Goal: Task Accomplishment & Management: Use online tool/utility

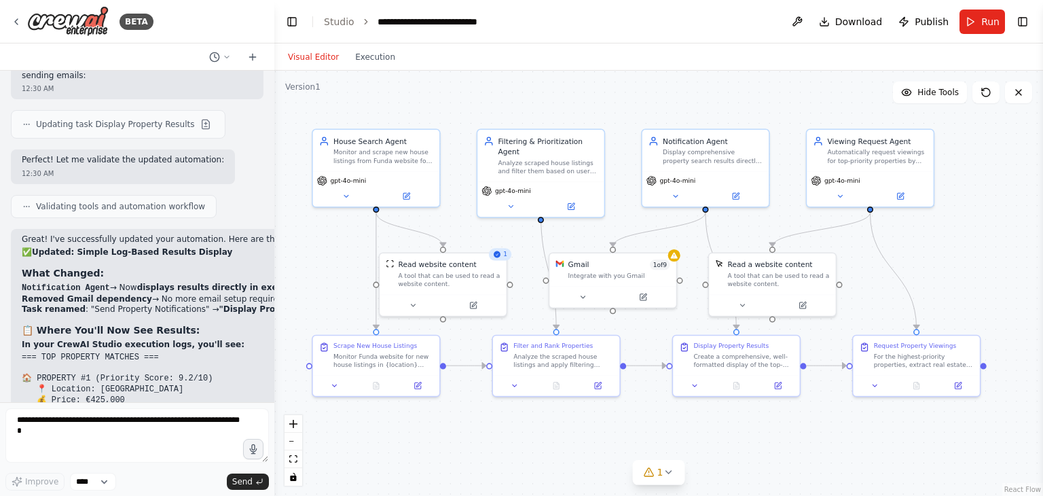
drag, startPoint x: 274, startPoint y: 253, endPoint x: 282, endPoint y: 255, distance: 8.3
click at [282, 255] on div ".deletable-edge-delete-btn { width: 20px; height: 20px; border: 0px solid #ffff…" at bounding box center [658, 283] width 769 height 425
click at [281, 255] on div ".deletable-edge-delete-btn { width: 20px; height: 20px; border: 0px solid #ffff…" at bounding box center [658, 283] width 769 height 425
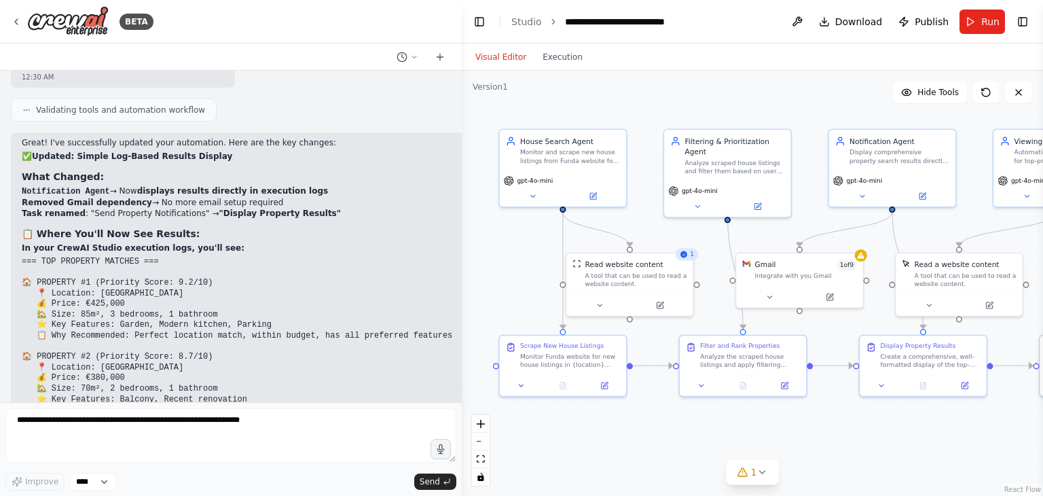
scroll to position [2475, 0]
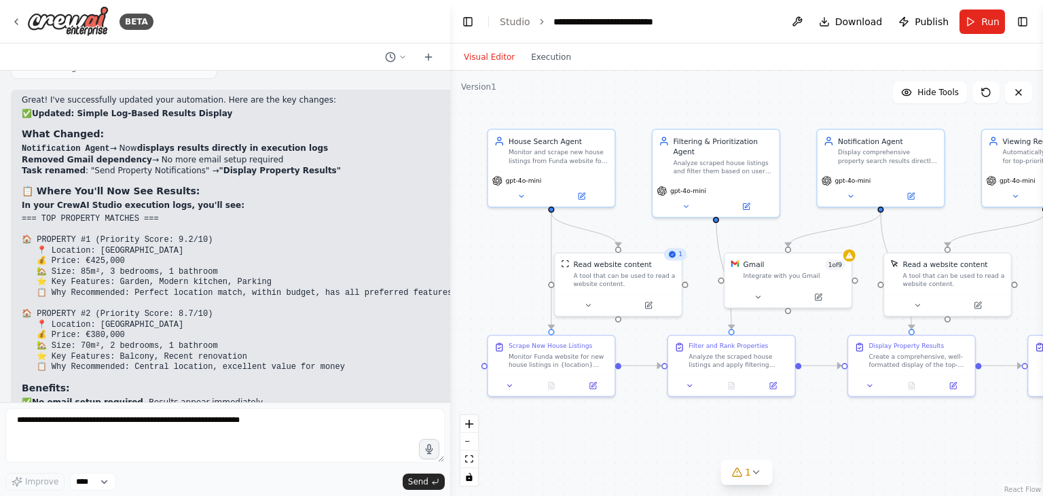
drag, startPoint x: 272, startPoint y: 219, endPoint x: 450, endPoint y: 251, distance: 180.8
click at [450, 251] on div "BETA Filtering & Prioritization Agent → Notification Agent: Triggered when rele…" at bounding box center [521, 248] width 1043 height 496
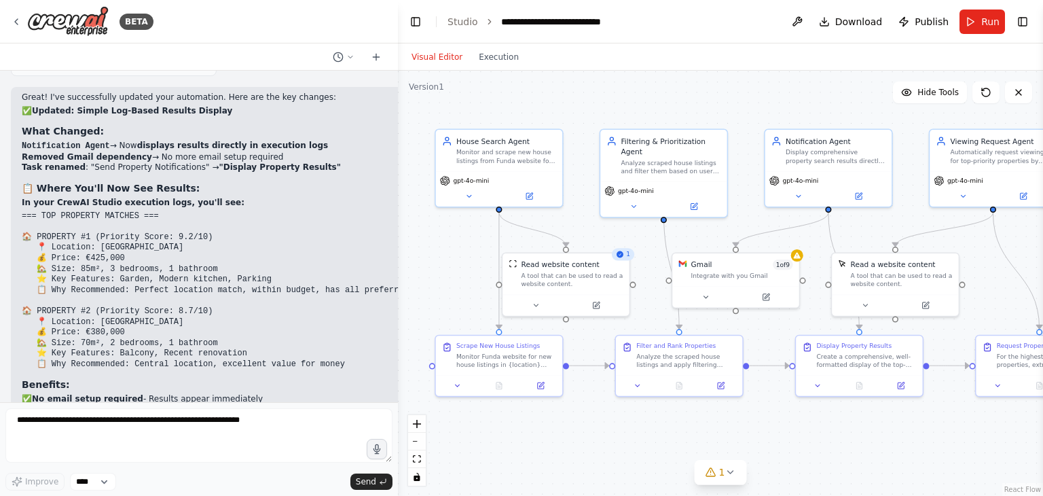
scroll to position [2616, 0]
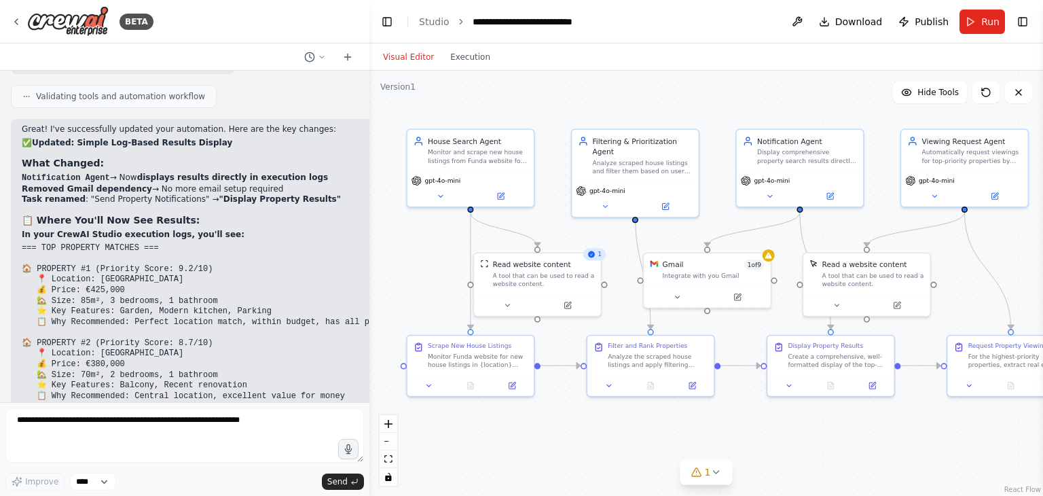
drag, startPoint x: 448, startPoint y: 37, endPoint x: 369, endPoint y: 45, distance: 79.9
click at [369, 45] on div "BETA Filtering & Prioritization Agent → Notification Agent: Triggered when rele…" at bounding box center [521, 248] width 1043 height 496
click at [454, 54] on button "Execution" at bounding box center [469, 57] width 56 height 16
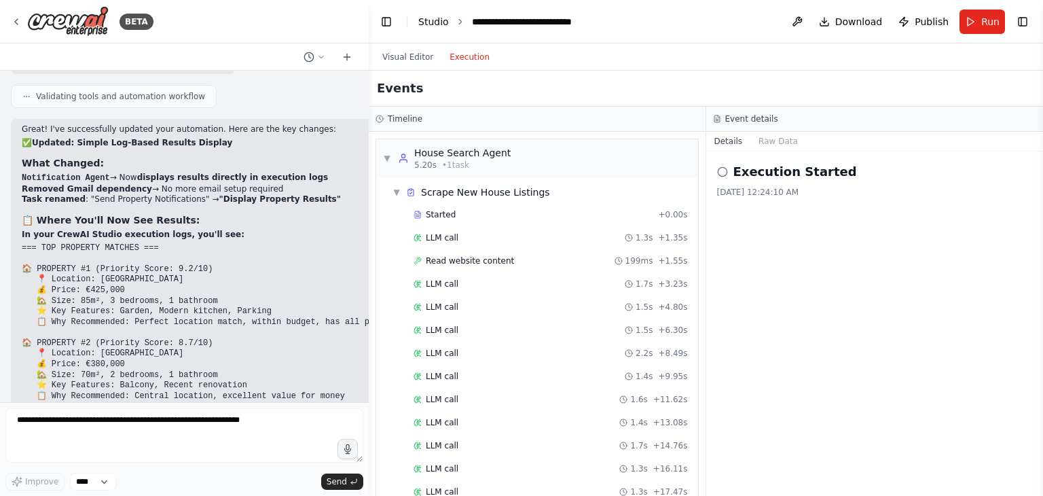
click at [431, 24] on link "Studio" at bounding box center [433, 21] width 31 height 11
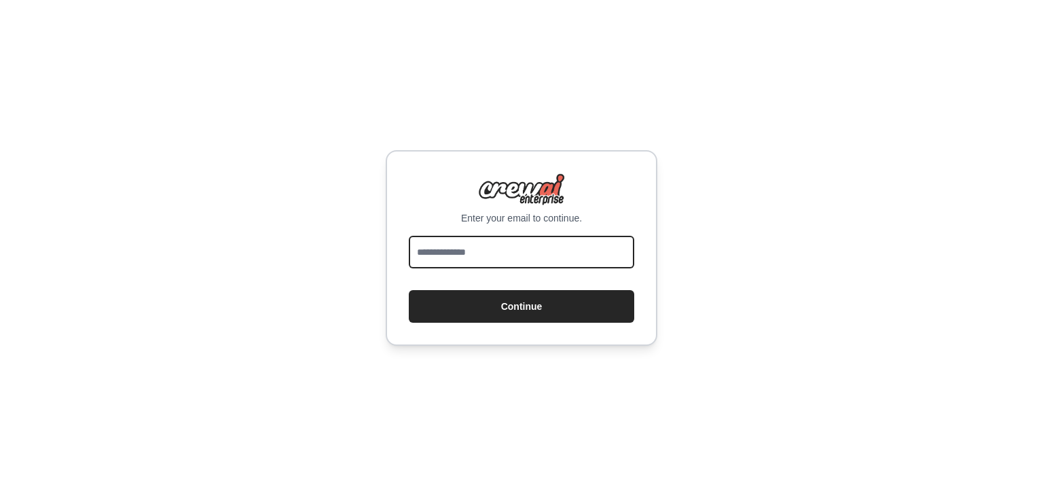
click at [516, 244] on input "email" at bounding box center [521, 252] width 225 height 33
type input "**********"
click at [409, 290] on button "Continue" at bounding box center [521, 306] width 225 height 33
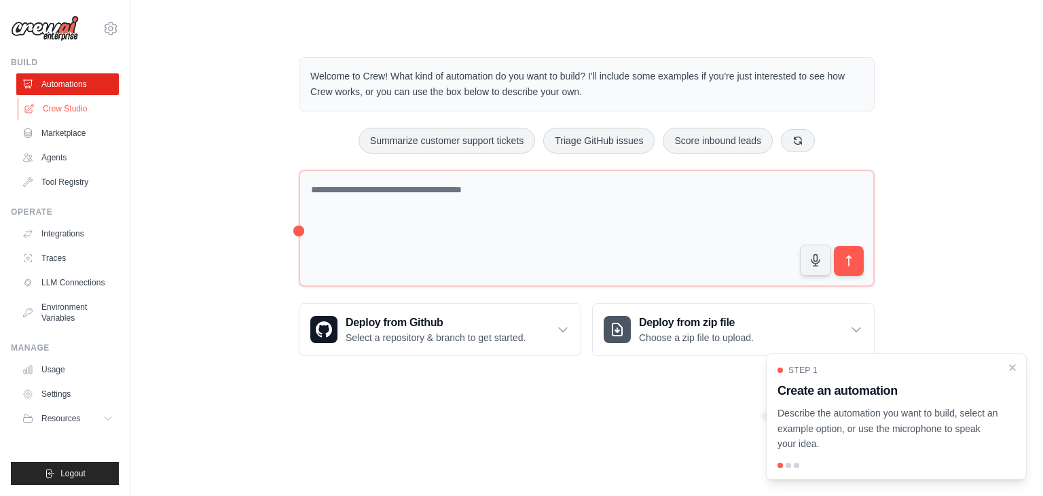
click at [73, 109] on link "Crew Studio" at bounding box center [69, 109] width 103 height 22
click at [58, 264] on link "Traces" at bounding box center [69, 258] width 103 height 22
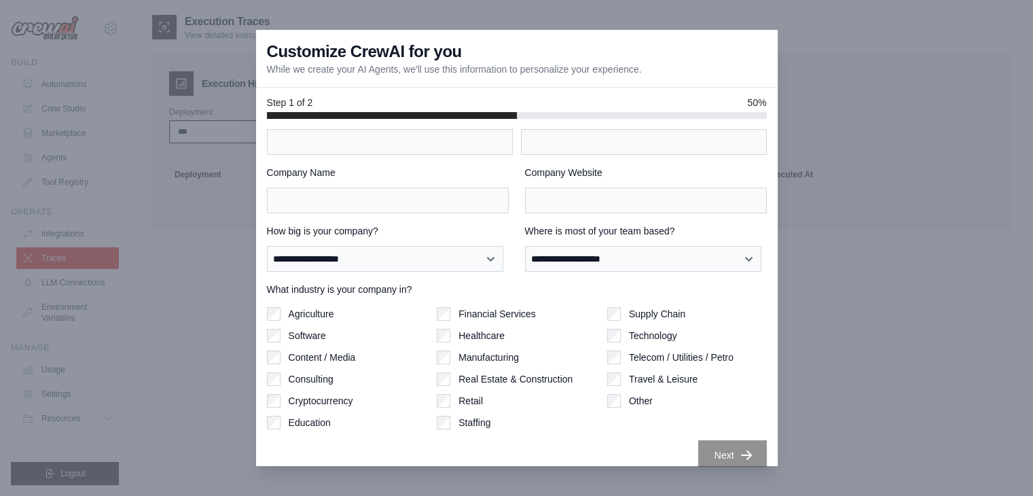
scroll to position [42, 0]
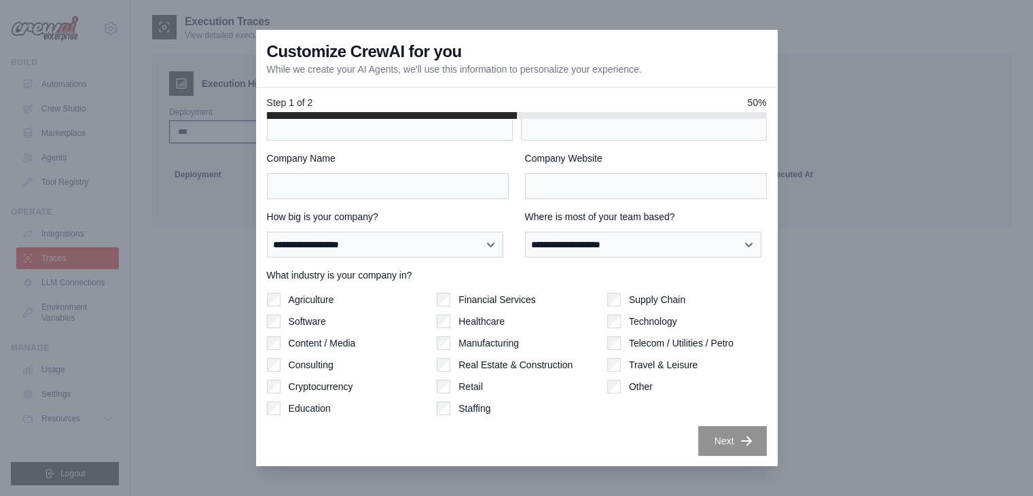
click at [81, 470] on div at bounding box center [516, 248] width 1033 height 496
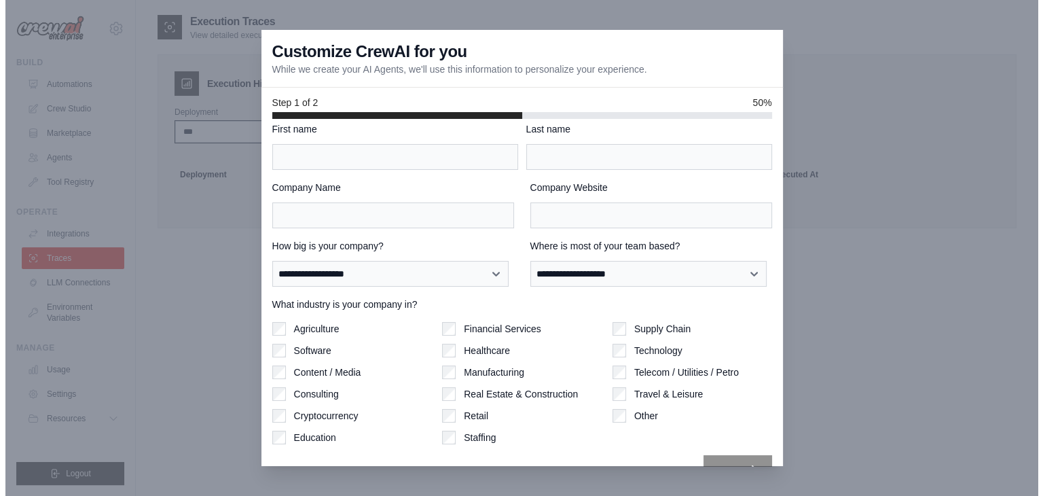
scroll to position [0, 0]
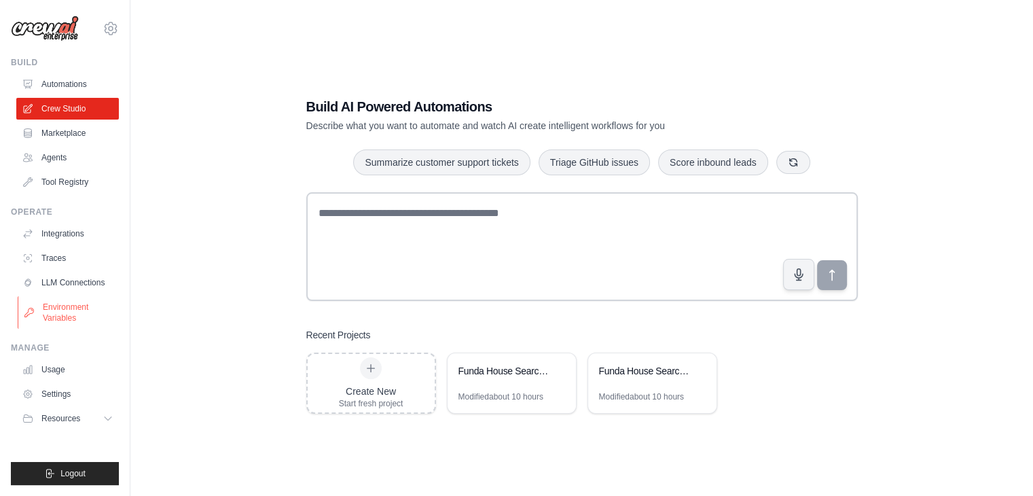
scroll to position [27, 0]
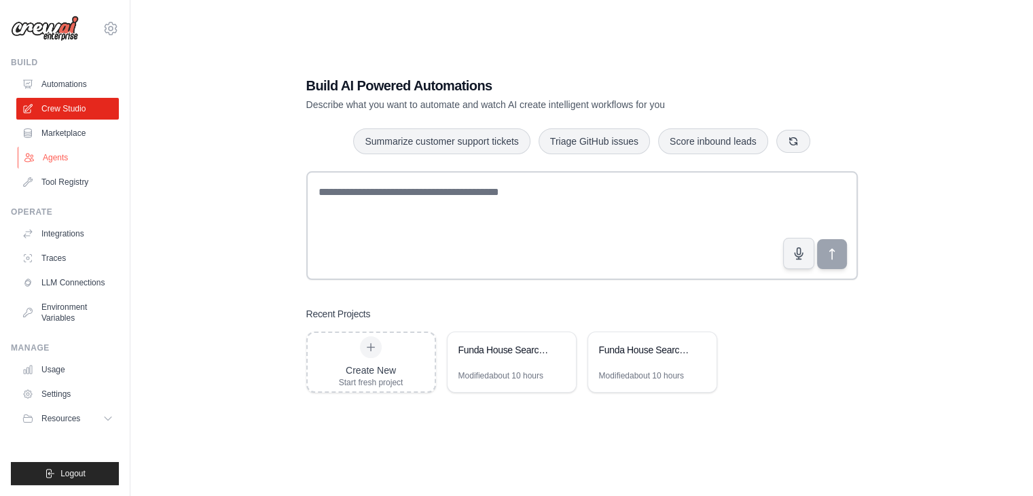
click at [75, 155] on link "Agents" at bounding box center [69, 158] width 103 height 22
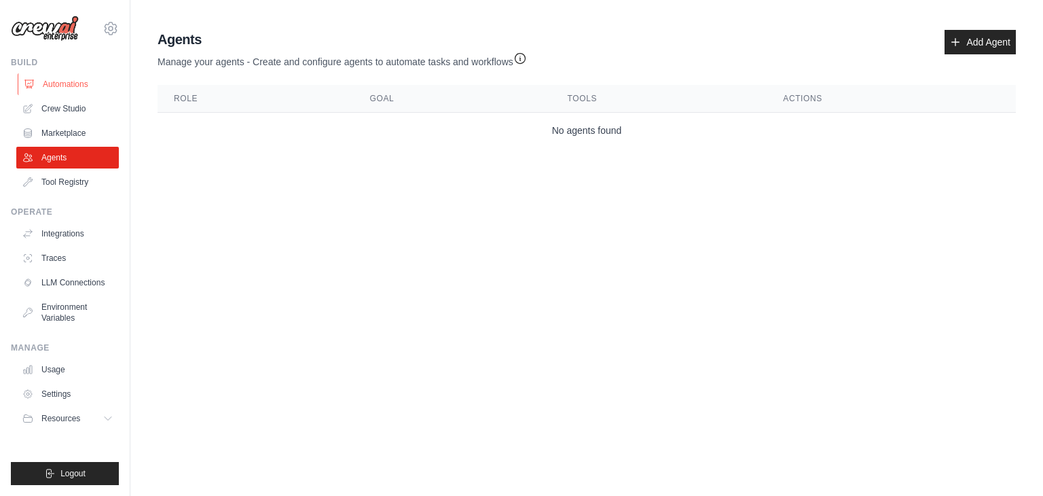
click at [62, 89] on link "Automations" at bounding box center [69, 84] width 103 height 22
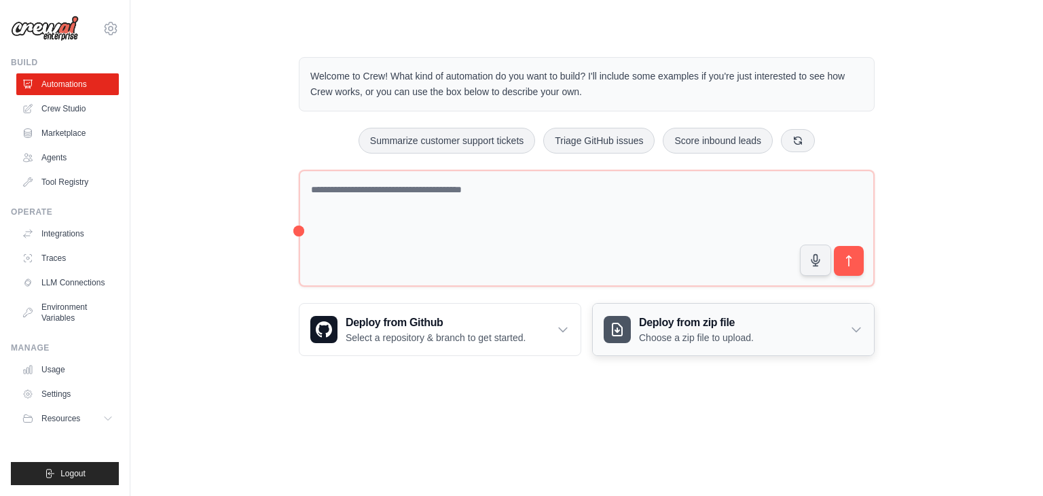
click at [689, 326] on h3 "Deploy from zip file" at bounding box center [696, 322] width 115 height 16
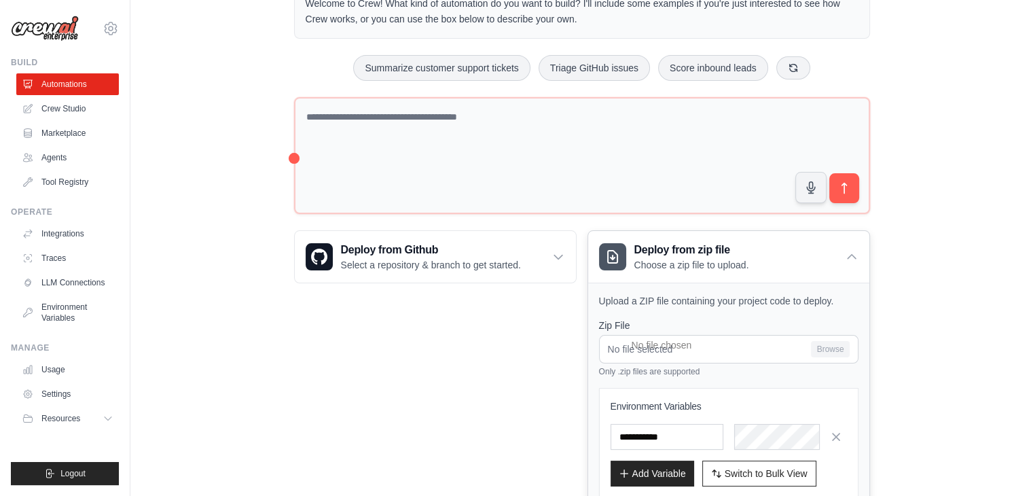
scroll to position [159, 0]
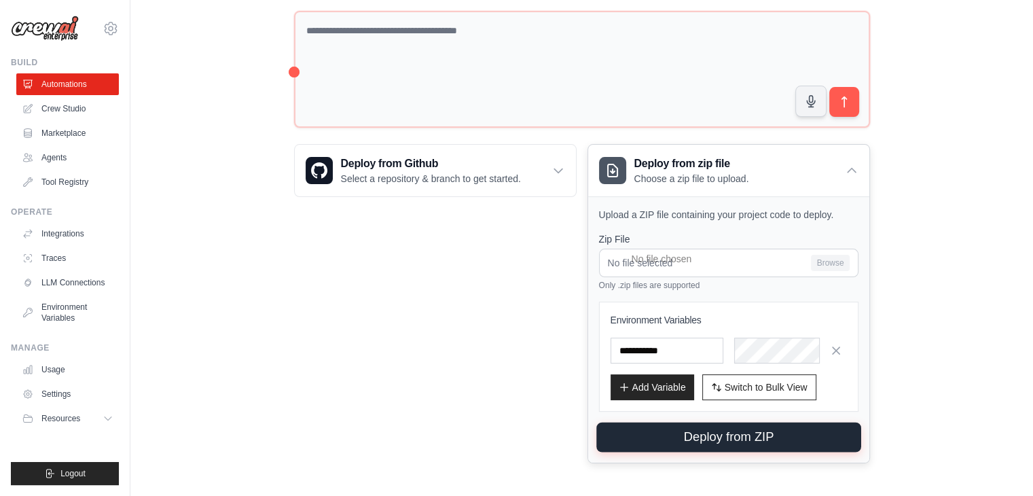
click at [714, 446] on button "Deploy from ZIP" at bounding box center [728, 437] width 265 height 30
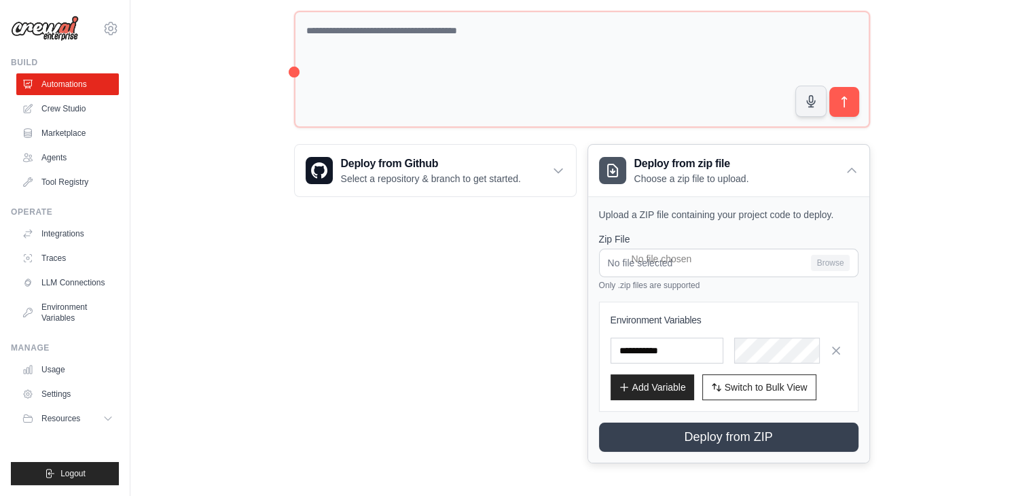
click at [834, 246] on div "Zip File No file selected Browse Only .zip files are supported" at bounding box center [728, 261] width 259 height 58
click at [835, 253] on input "No file selected Browse" at bounding box center [728, 263] width 259 height 29
type input "**********"
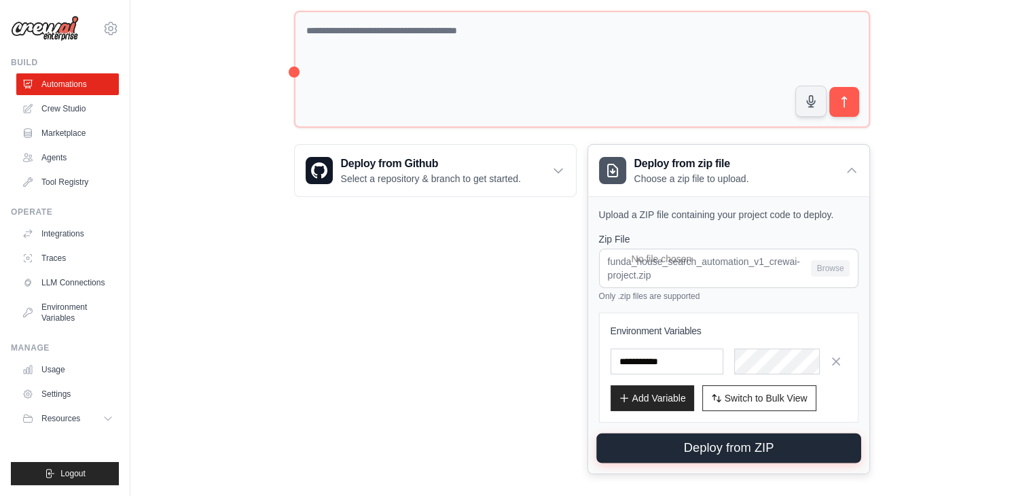
click at [729, 452] on button "Deploy from ZIP" at bounding box center [728, 448] width 265 height 30
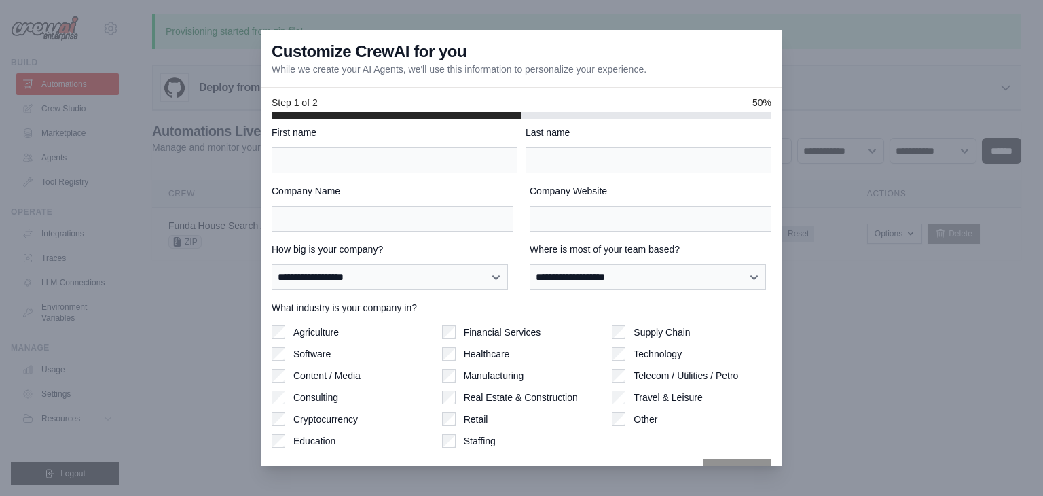
scroll to position [0, 0]
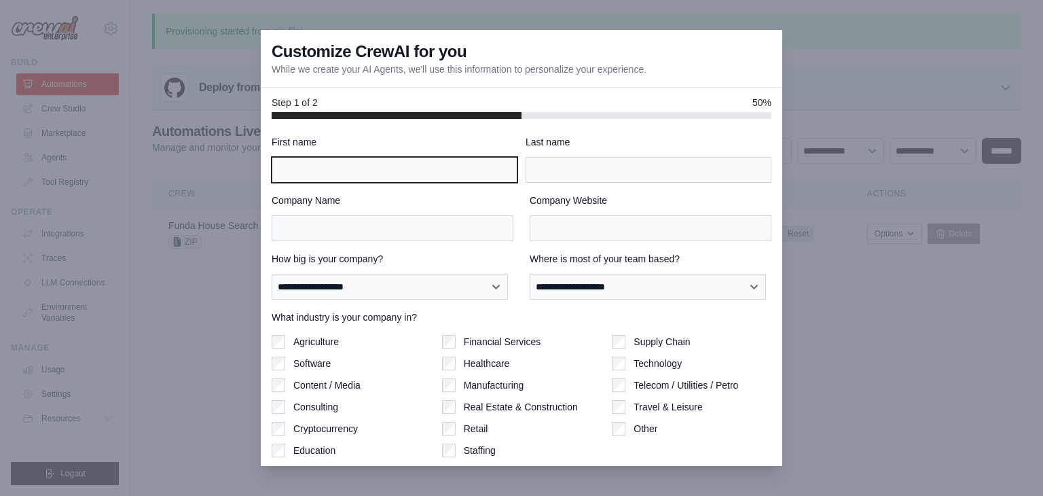
click at [359, 160] on input "First name" at bounding box center [395, 170] width 246 height 26
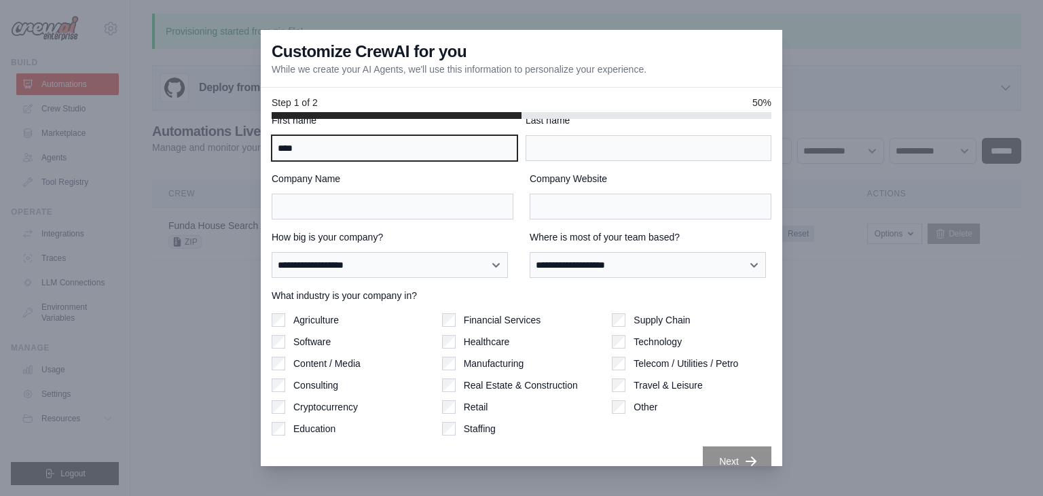
scroll to position [42, 0]
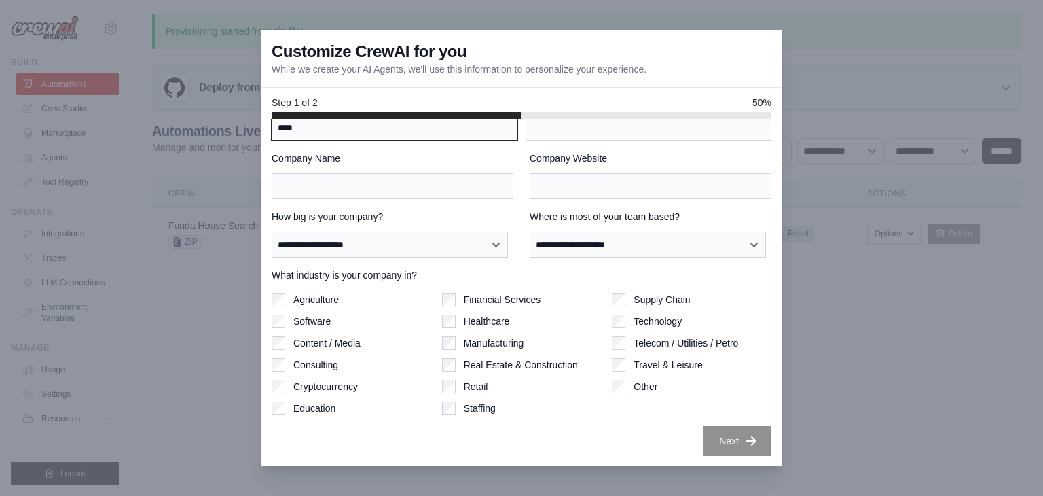
type input "****"
click at [828, 386] on div at bounding box center [521, 248] width 1043 height 496
click at [198, 430] on div at bounding box center [521, 248] width 1043 height 496
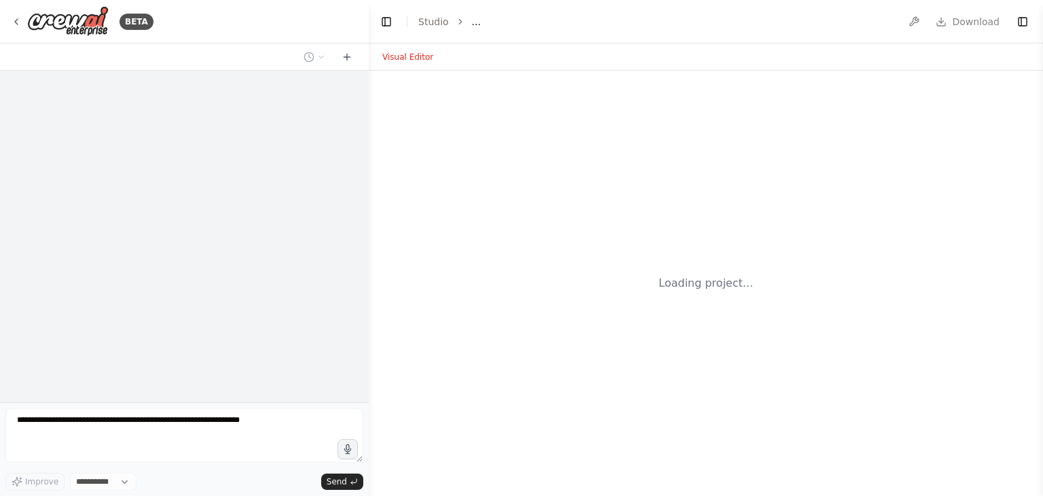
select select "****"
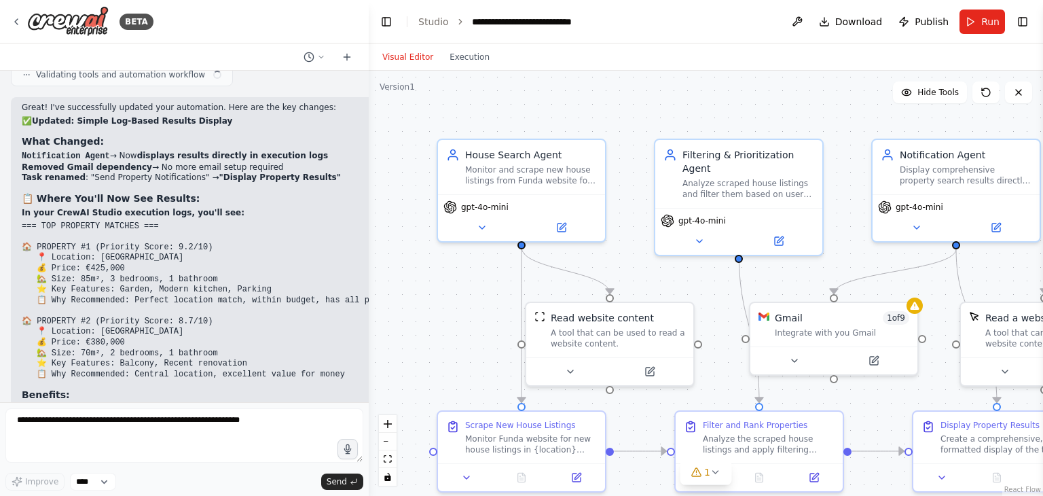
scroll to position [2616, 0]
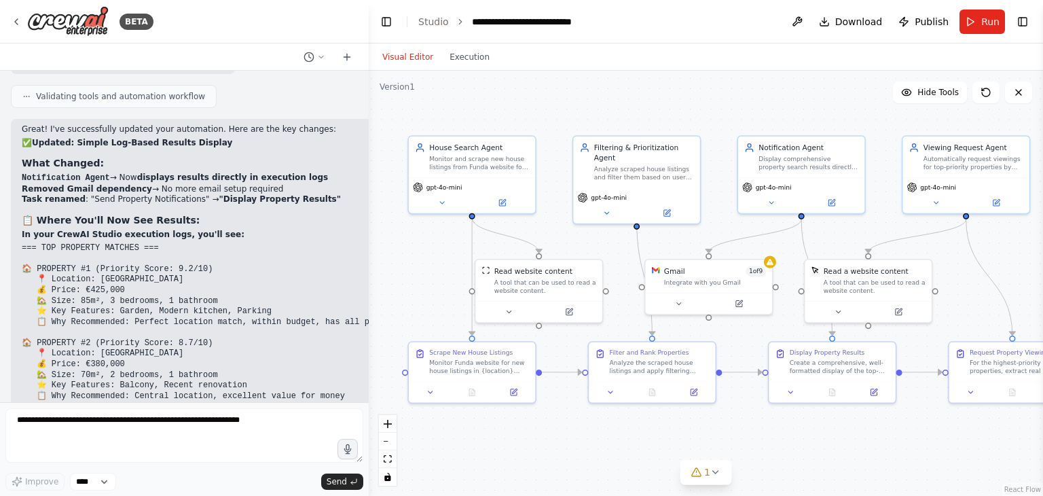
drag, startPoint x: 700, startPoint y: 113, endPoint x: 621, endPoint y: 109, distance: 78.9
click at [621, 109] on div ".deletable-edge-delete-btn { width: 20px; height: 20px; border: 0px solid #ffff…" at bounding box center [706, 283] width 674 height 425
click at [922, 24] on span "Publish" at bounding box center [932, 22] width 34 height 14
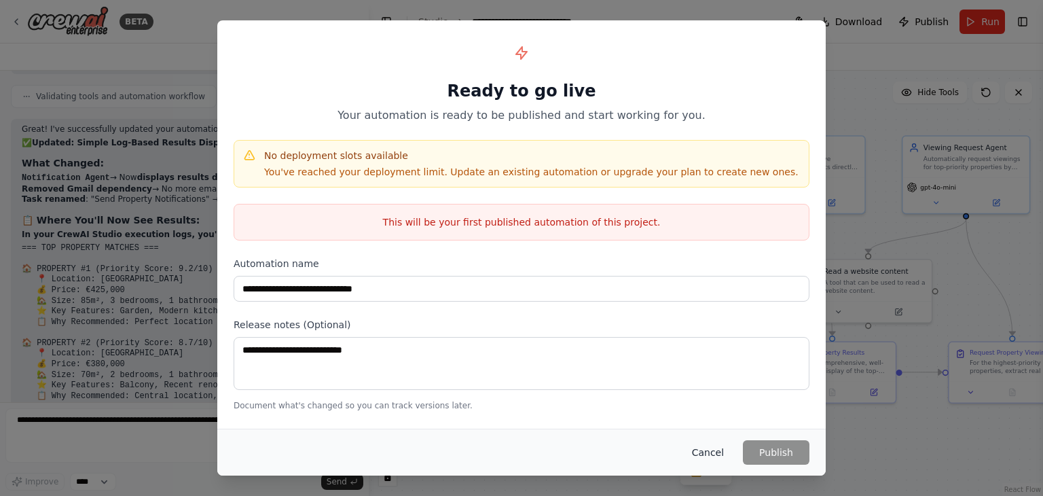
click at [710, 448] on button "Cancel" at bounding box center [708, 452] width 54 height 24
